Goal: Check status

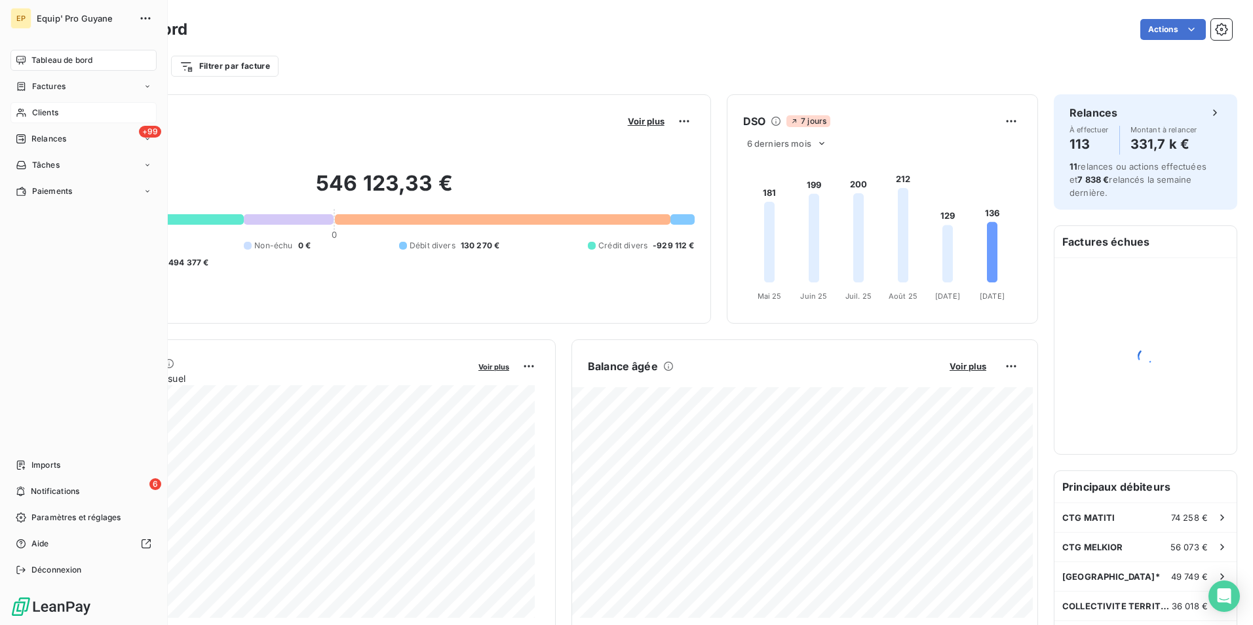
click at [41, 109] on span "Clients" at bounding box center [45, 113] width 26 height 12
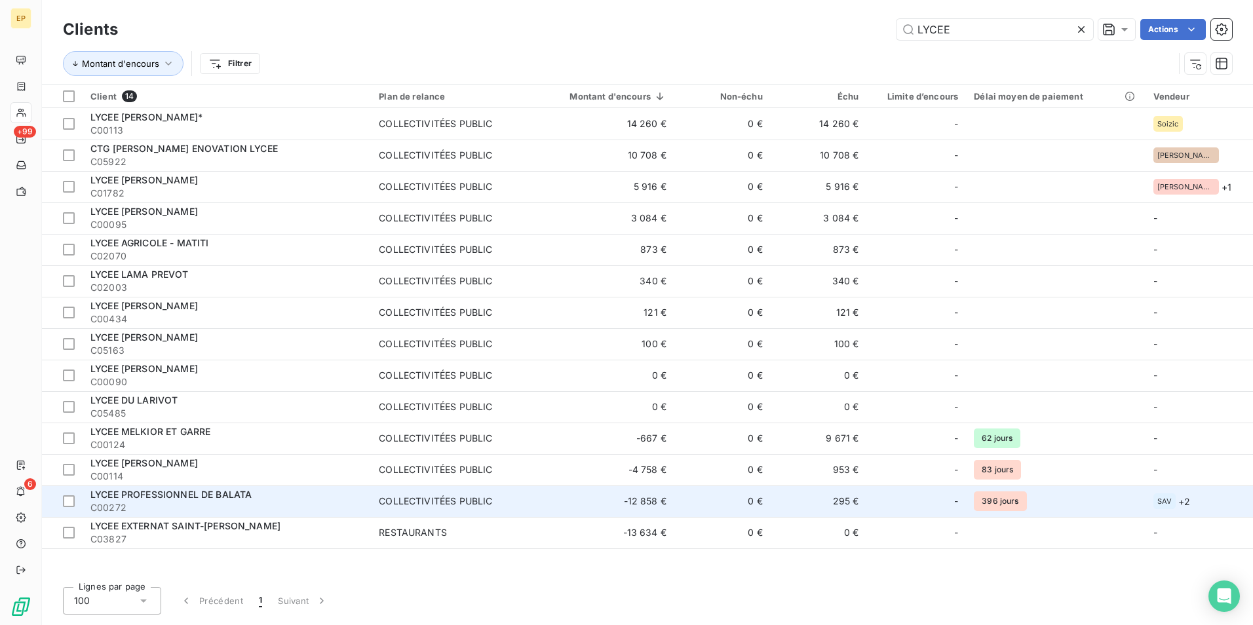
type input "LYCEE"
click at [166, 500] on div "LYCEE PROFESSIONNEL DE BALATA" at bounding box center [226, 494] width 273 height 13
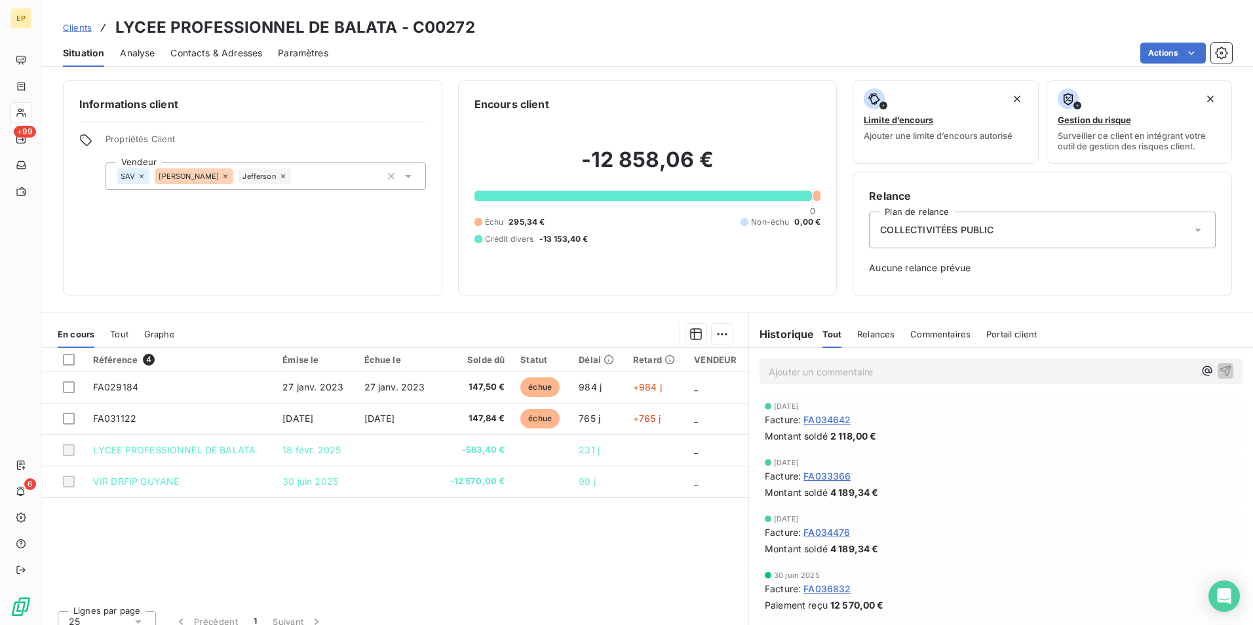
click at [288, 240] on div "Informations client Propriétés Client Vendeur SAV [PERSON_NAME]" at bounding box center [252, 188] width 379 height 216
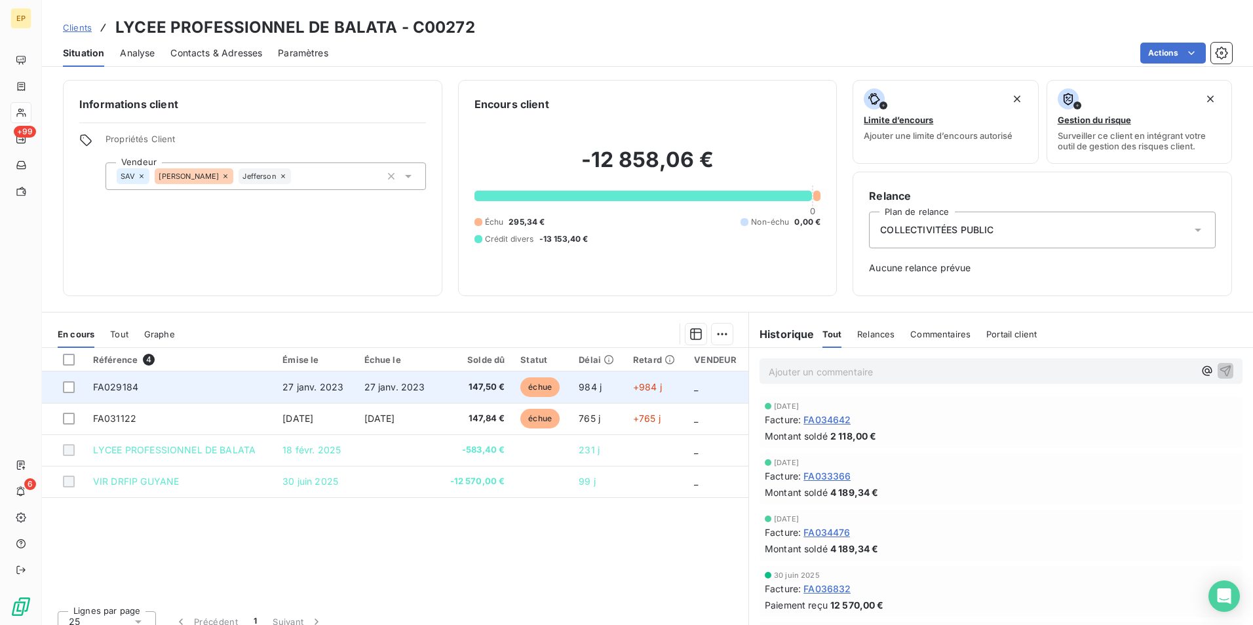
click at [337, 383] on span "27 janv. 2023" at bounding box center [312, 386] width 61 height 11
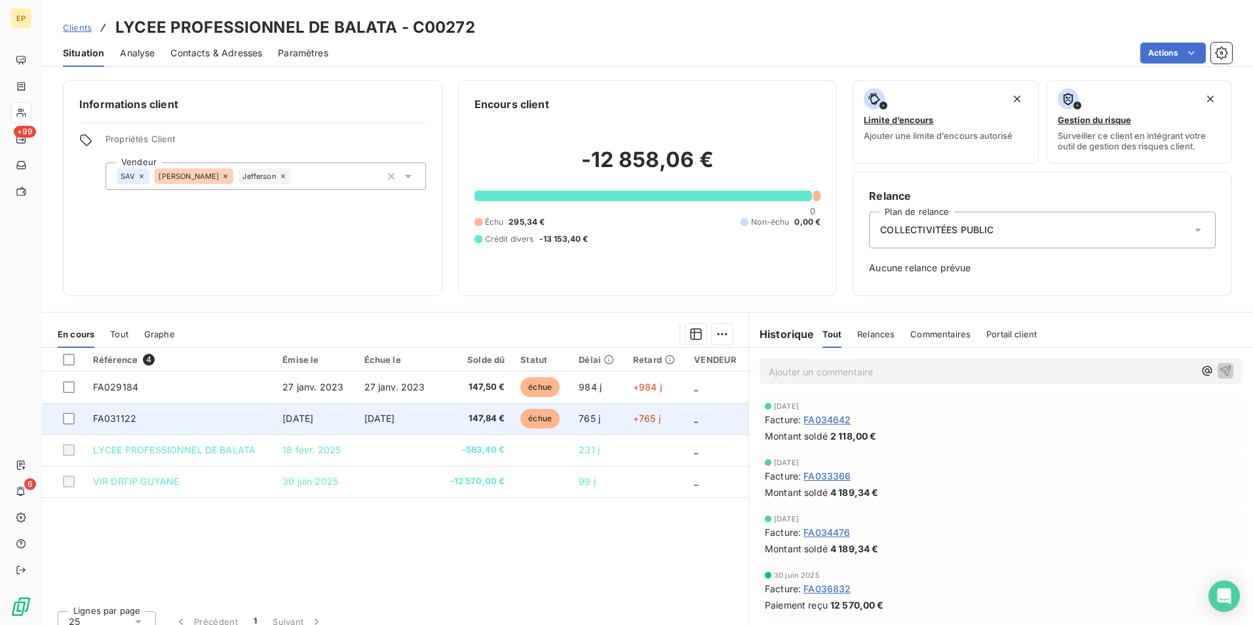
click at [313, 421] on span "[DATE]" at bounding box center [297, 418] width 31 height 11
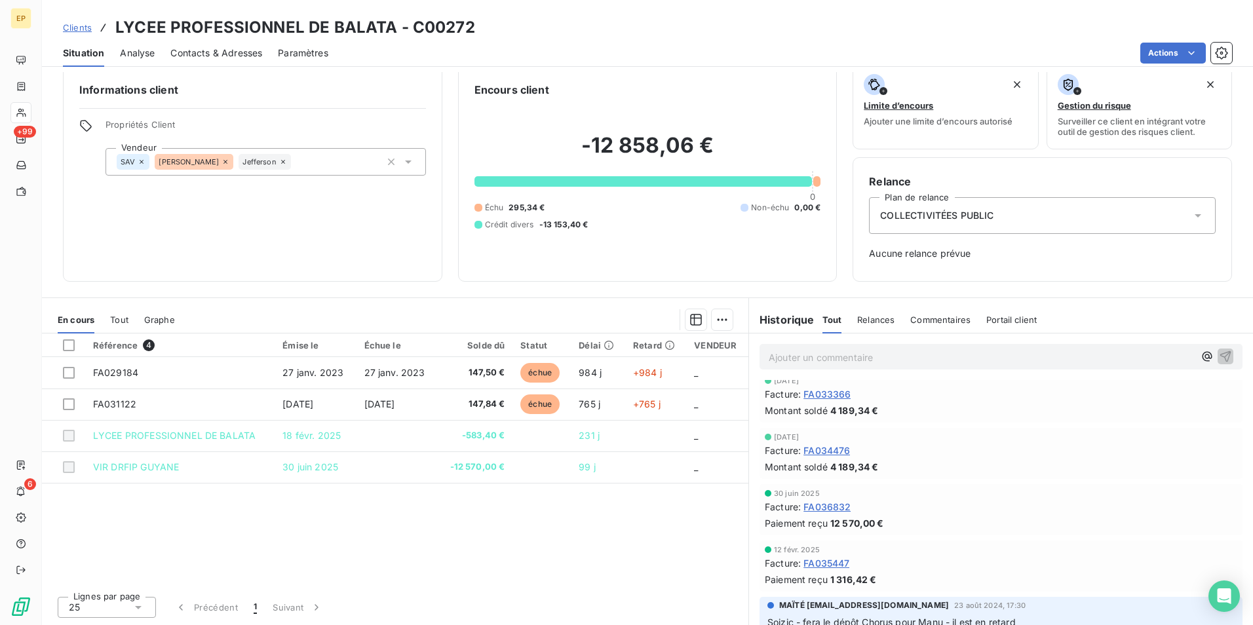
scroll to position [66, 0]
click at [822, 506] on span "FA036832" at bounding box center [826, 509] width 47 height 14
